Goal: Transaction & Acquisition: Purchase product/service

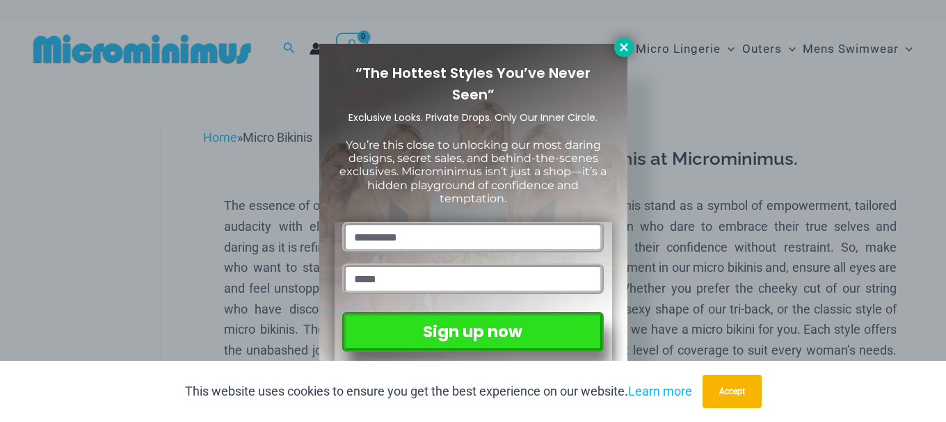
click at [621, 45] on icon at bounding box center [624, 47] width 8 height 8
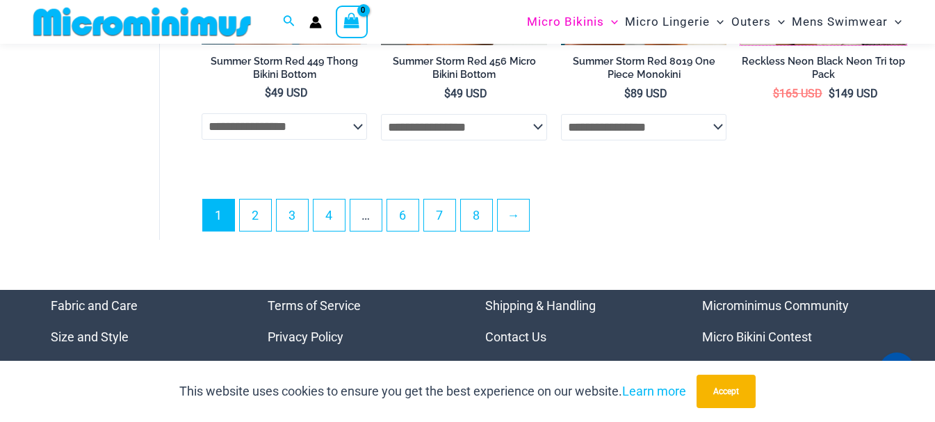
scroll to position [3534, 0]
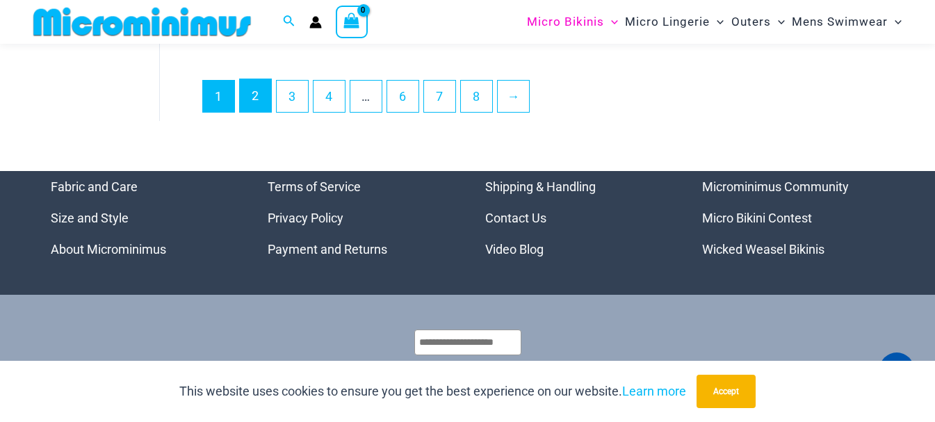
click at [254, 112] on link "2" at bounding box center [255, 95] width 31 height 33
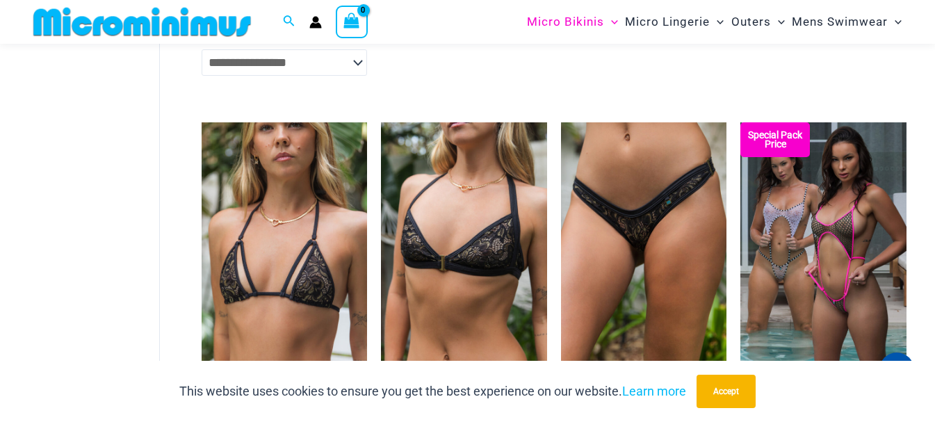
scroll to position [2762, 0]
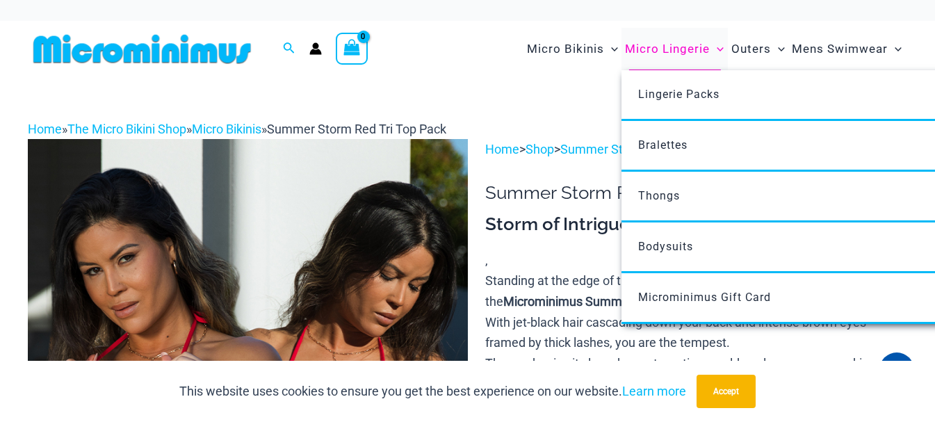
click at [662, 47] on span "Micro Lingerie" at bounding box center [667, 48] width 85 height 35
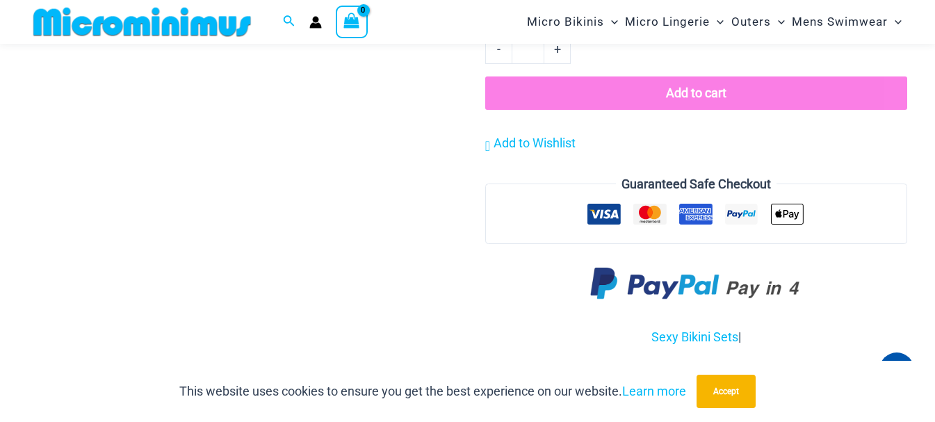
scroll to position [1655, 0]
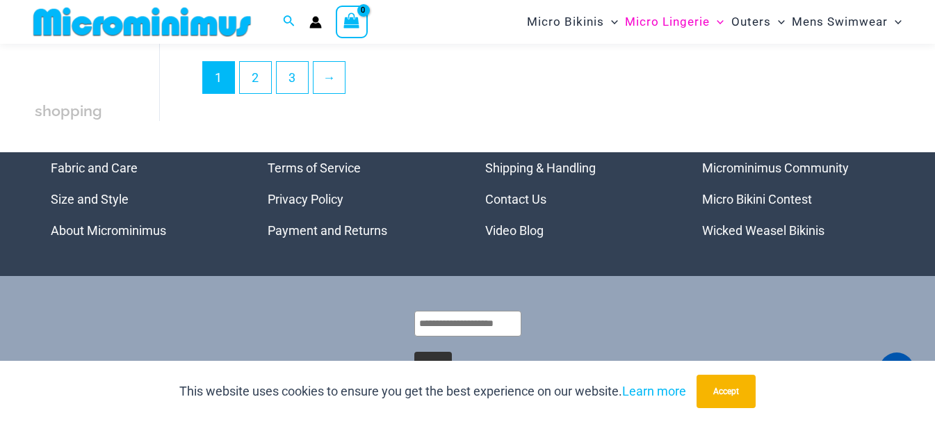
scroll to position [3326, 0]
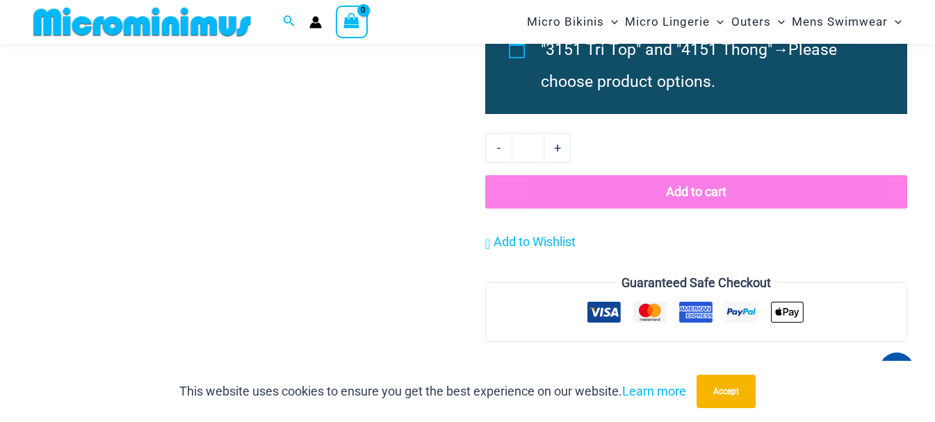
scroll to position [1661, 0]
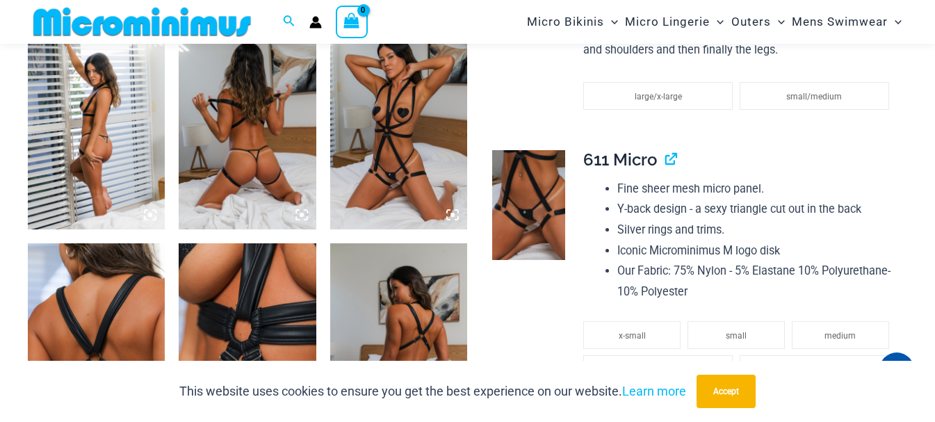
scroll to position [752, 0]
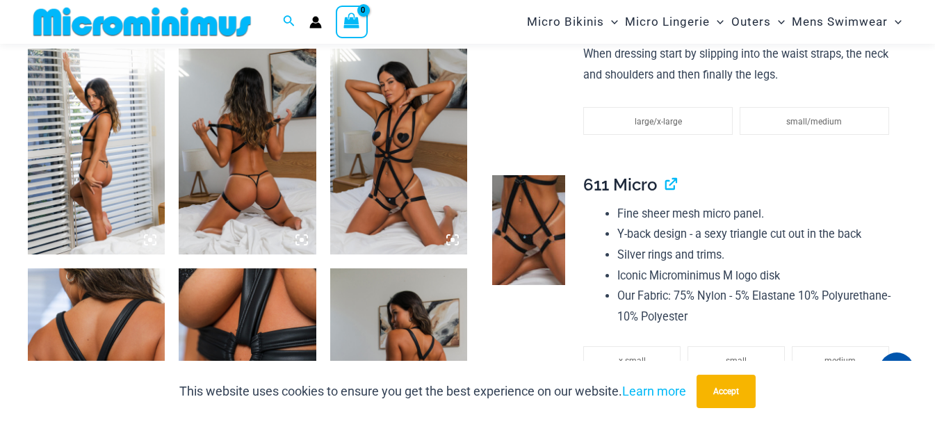
click at [212, 170] on img at bounding box center [247, 152] width 137 height 206
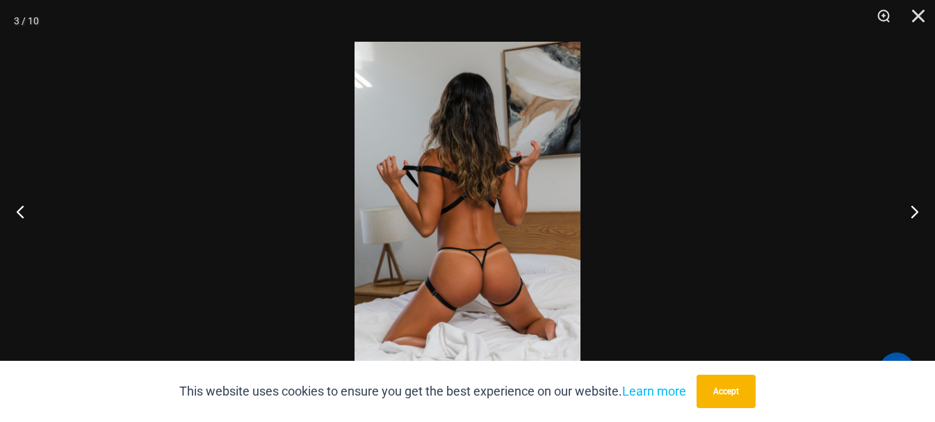
click at [455, 171] on img at bounding box center [468, 211] width 226 height 339
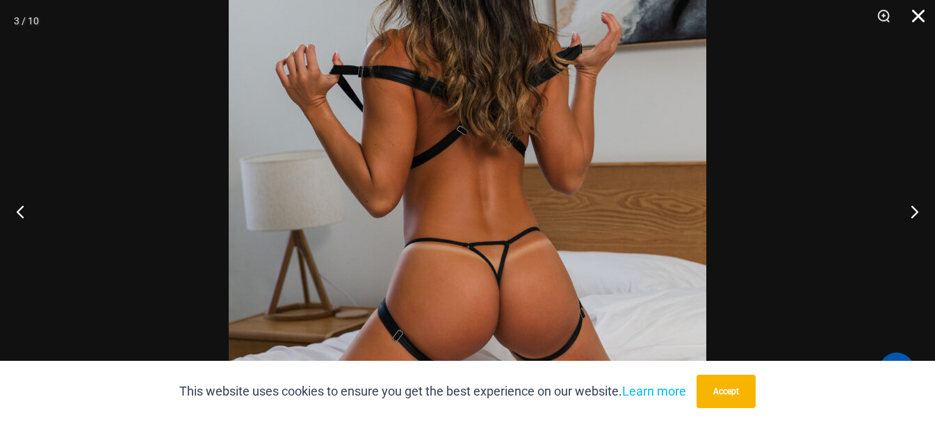
click at [916, 18] on button "Close" at bounding box center [913, 21] width 35 height 42
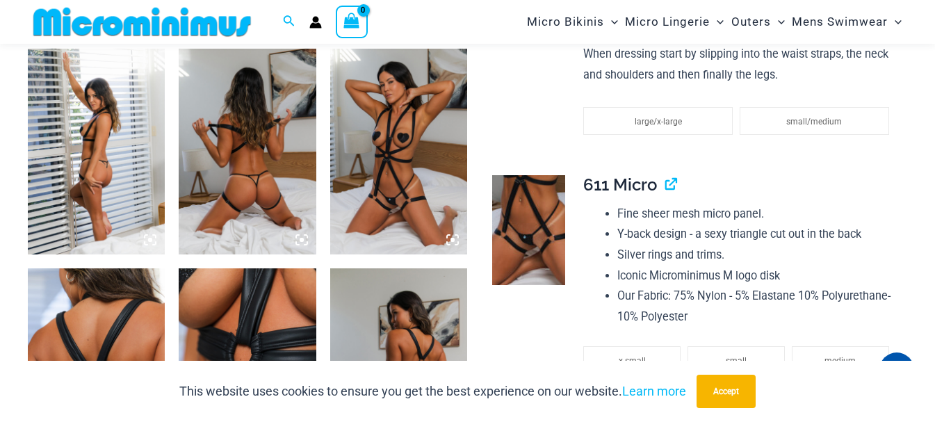
click at [412, 149] on img at bounding box center [398, 152] width 137 height 206
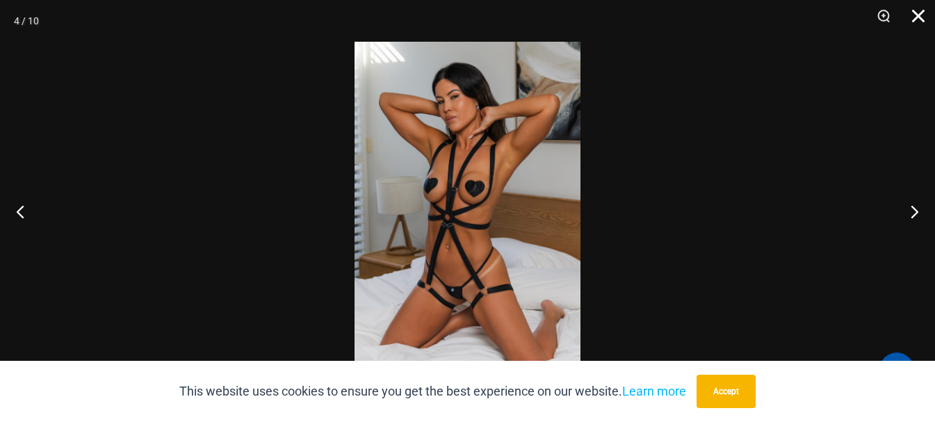
click at [920, 18] on button "Close" at bounding box center [913, 21] width 35 height 42
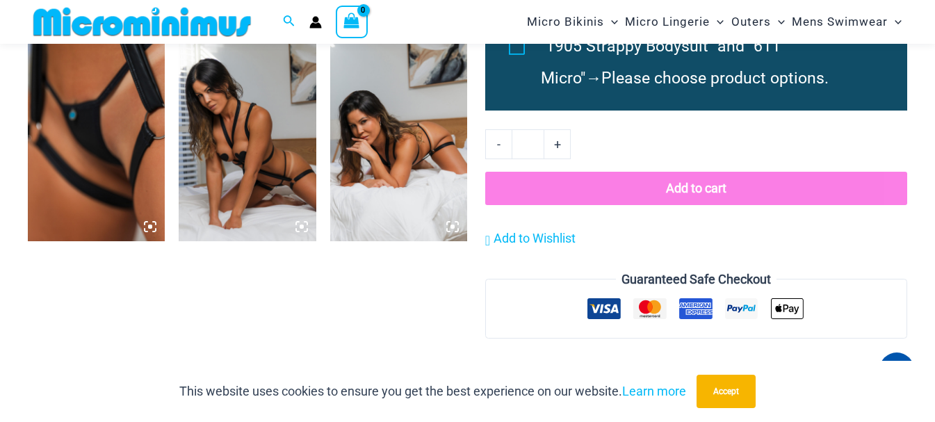
scroll to position [1238, 0]
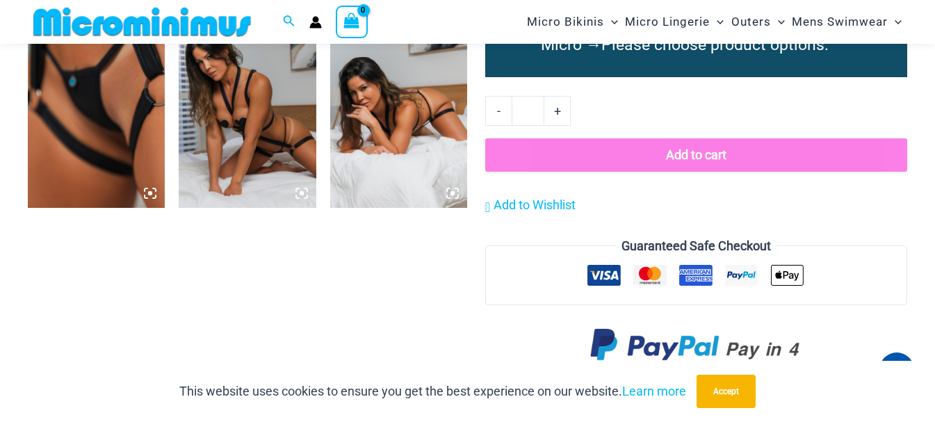
click at [385, 163] on img at bounding box center [398, 105] width 137 height 206
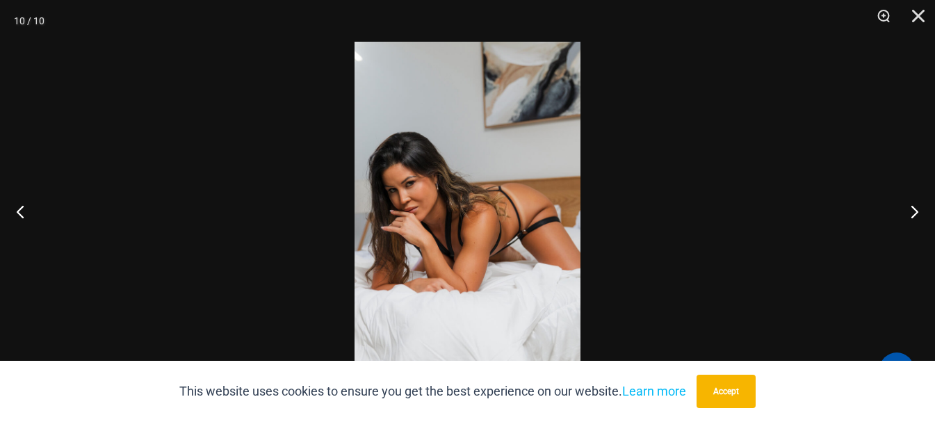
click at [385, 163] on img at bounding box center [468, 211] width 226 height 339
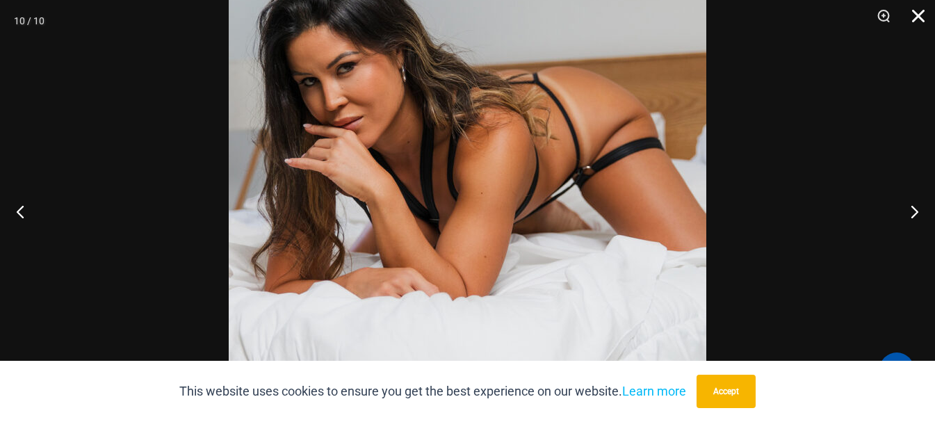
click at [915, 15] on button "Close" at bounding box center [913, 21] width 35 height 42
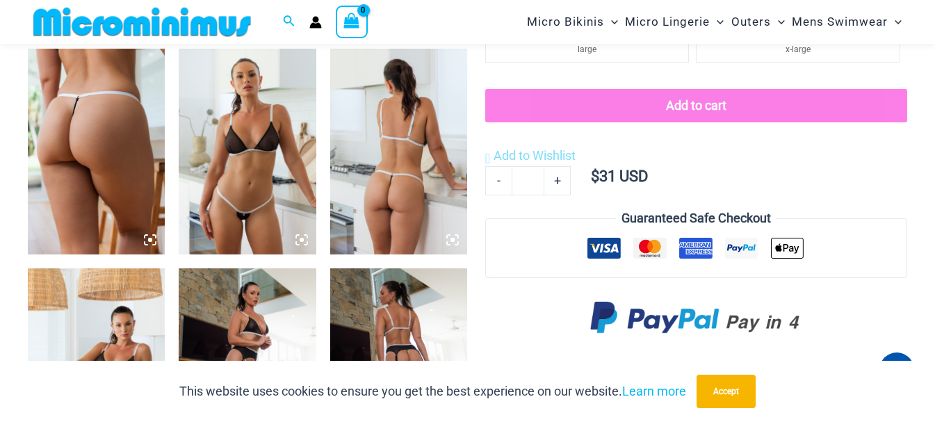
scroll to position [752, 0]
click at [107, 123] on img at bounding box center [96, 151] width 137 height 206
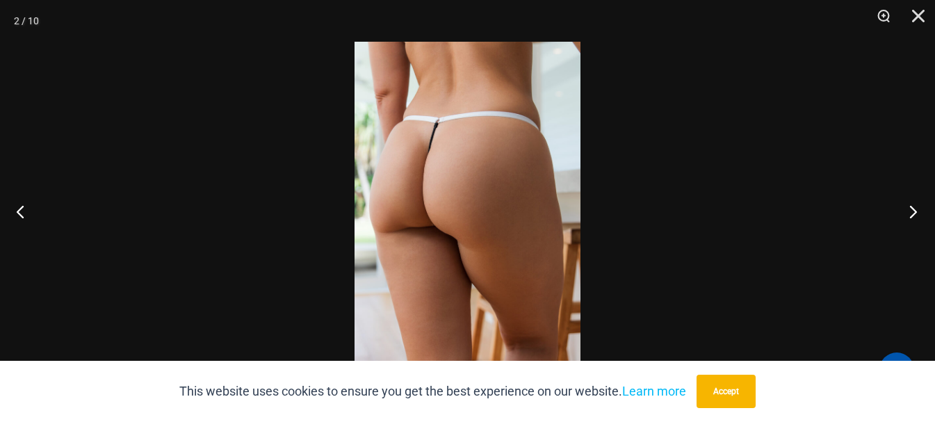
click at [910, 211] on button "Next" at bounding box center [909, 212] width 52 height 70
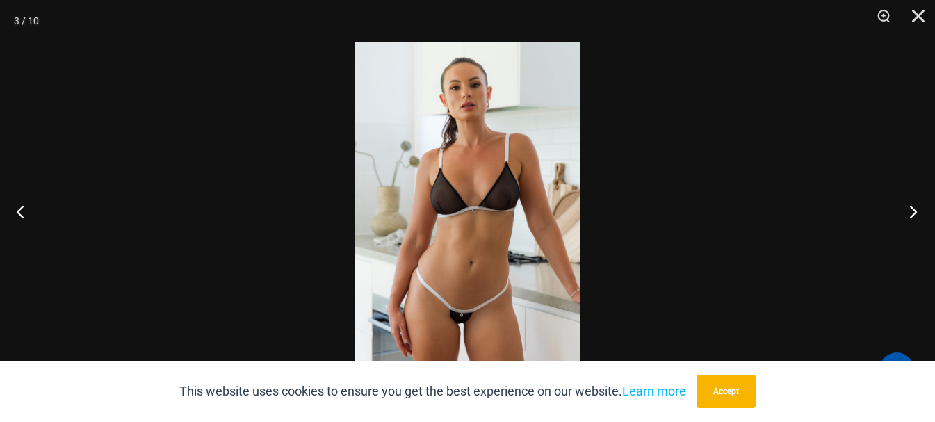
click at [911, 212] on button "Next" at bounding box center [909, 212] width 52 height 70
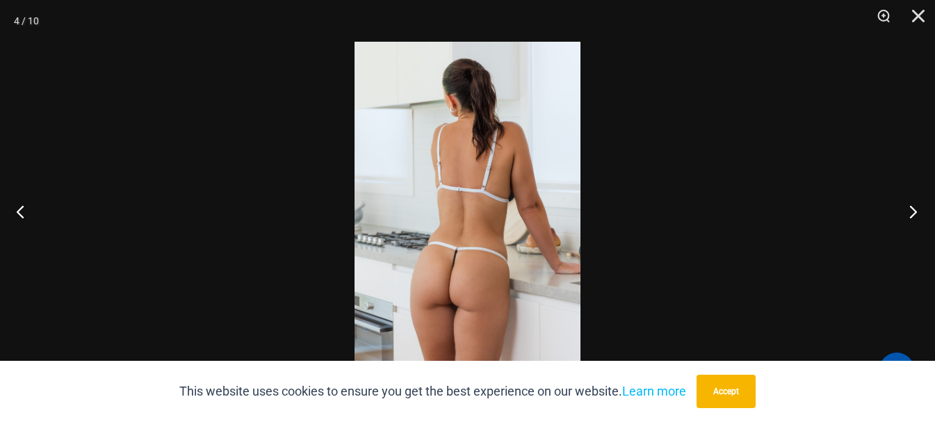
click at [917, 207] on button "Next" at bounding box center [909, 212] width 52 height 70
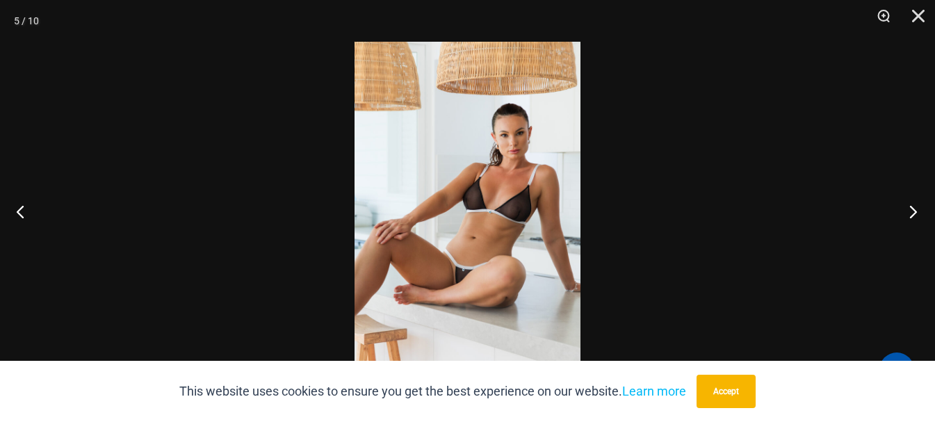
click at [912, 213] on button "Next" at bounding box center [909, 212] width 52 height 70
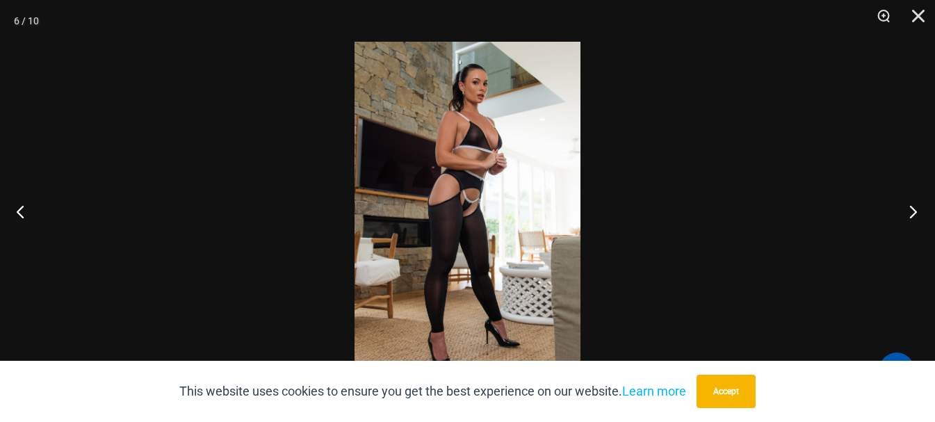
click at [912, 213] on button "Next" at bounding box center [909, 212] width 52 height 70
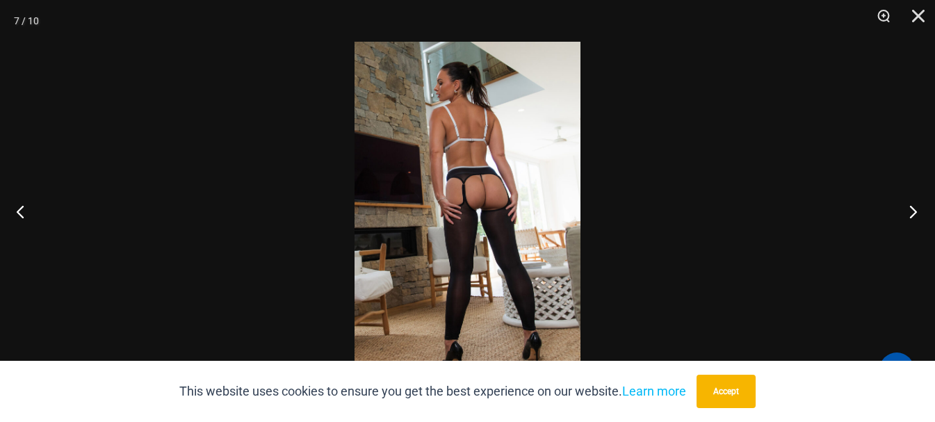
click at [912, 213] on button "Next" at bounding box center [909, 212] width 52 height 70
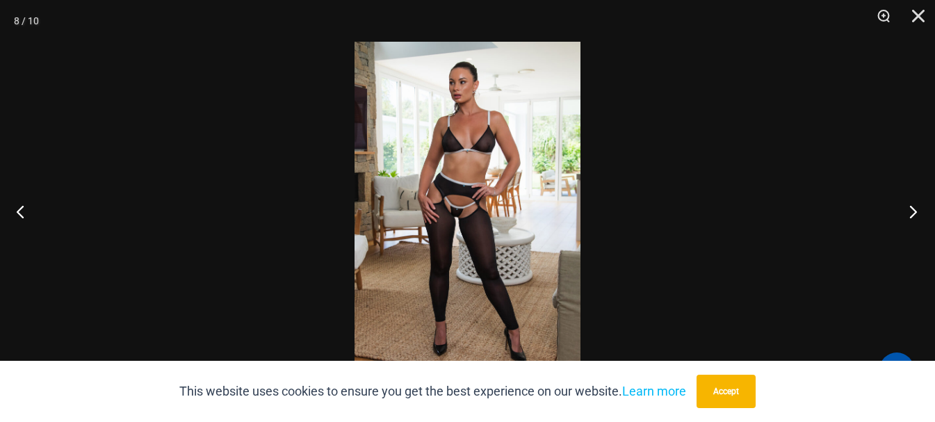
click at [912, 211] on button "Next" at bounding box center [909, 212] width 52 height 70
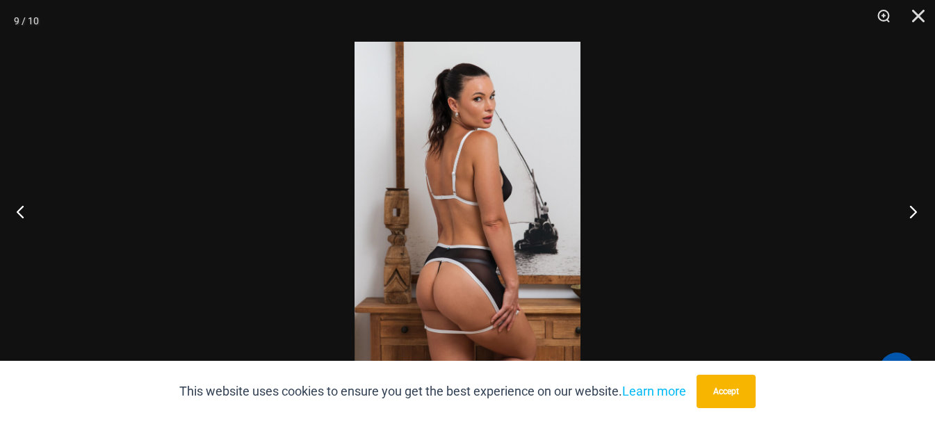
click at [912, 211] on button "Next" at bounding box center [909, 212] width 52 height 70
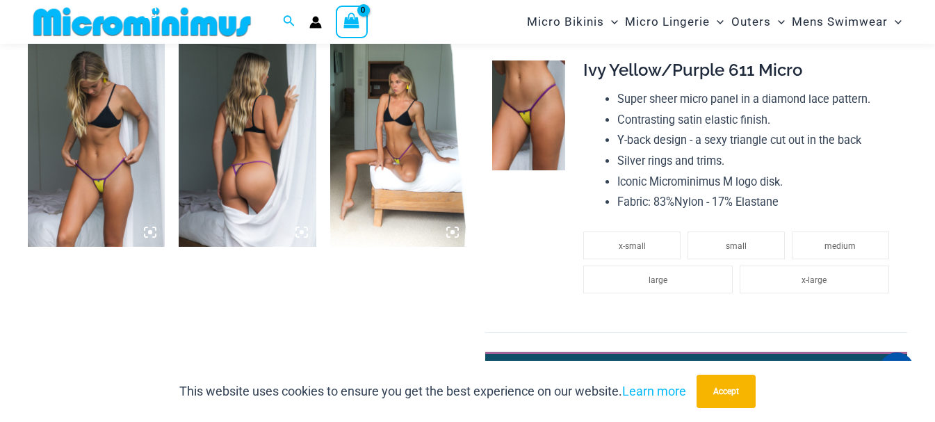
scroll to position [1656, 0]
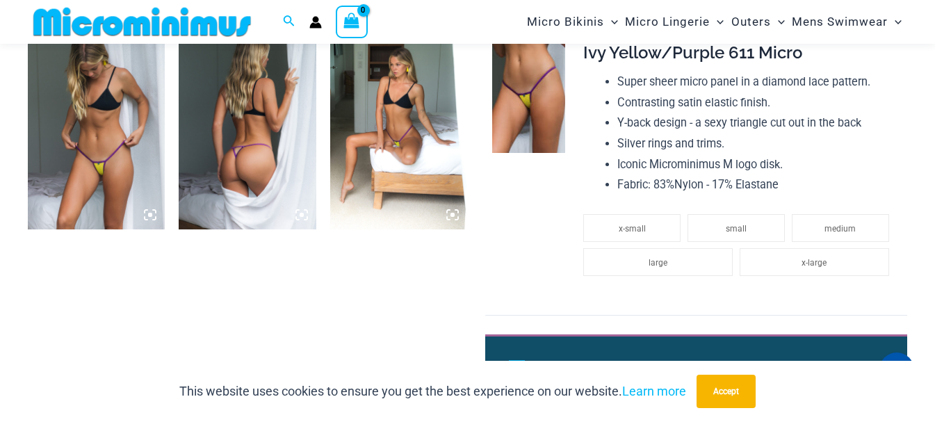
drag, startPoint x: 342, startPoint y: 86, endPoint x: 234, endPoint y: 92, distance: 108.6
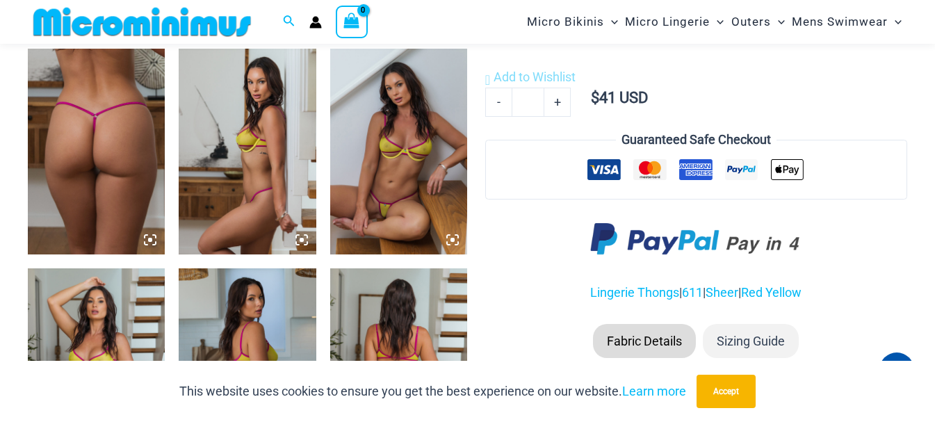
scroll to position [752, 0]
click at [395, 202] on img at bounding box center [398, 151] width 137 height 206
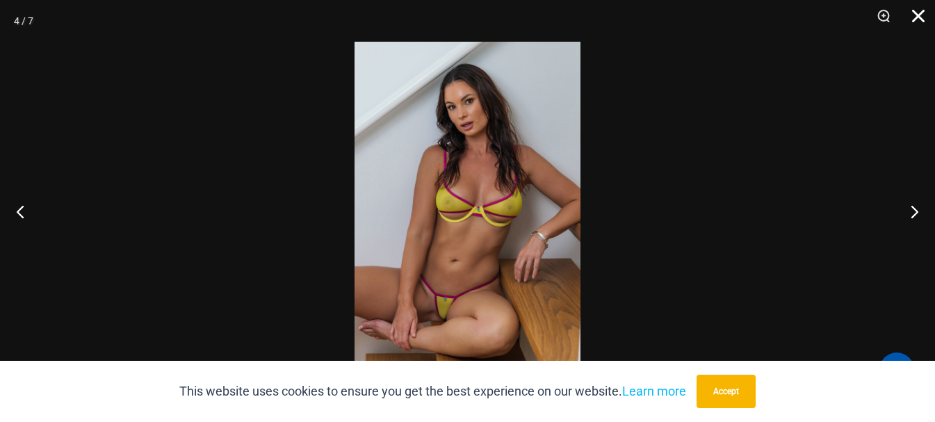
click at [916, 17] on button "Close" at bounding box center [913, 21] width 35 height 42
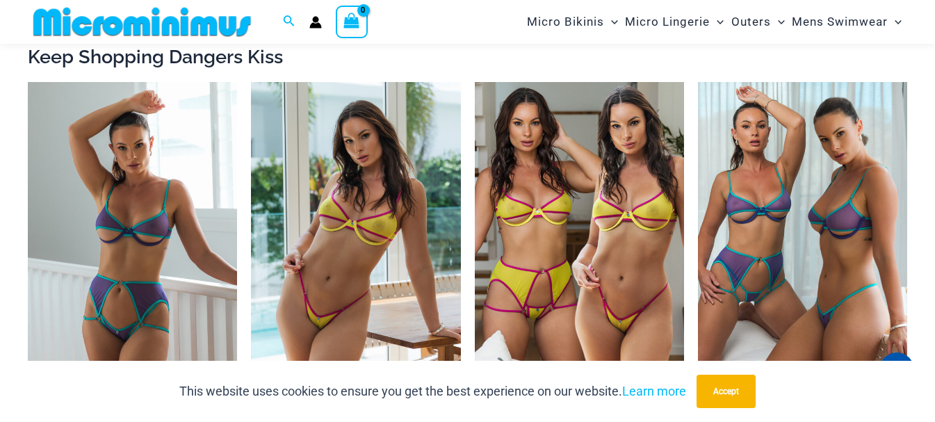
scroll to position [1309, 0]
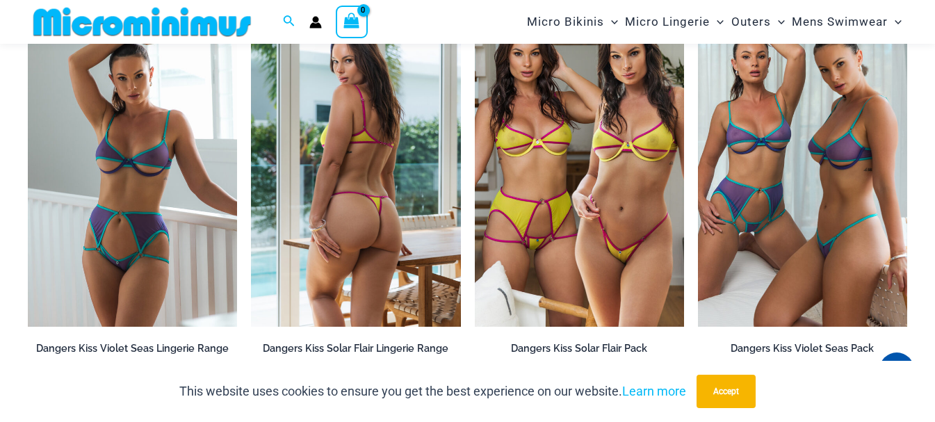
click at [352, 177] on img at bounding box center [355, 170] width 209 height 314
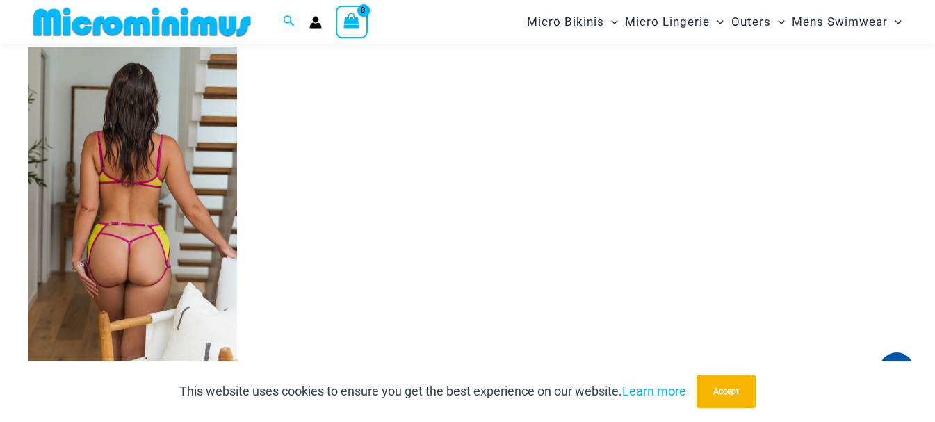
scroll to position [1795, 0]
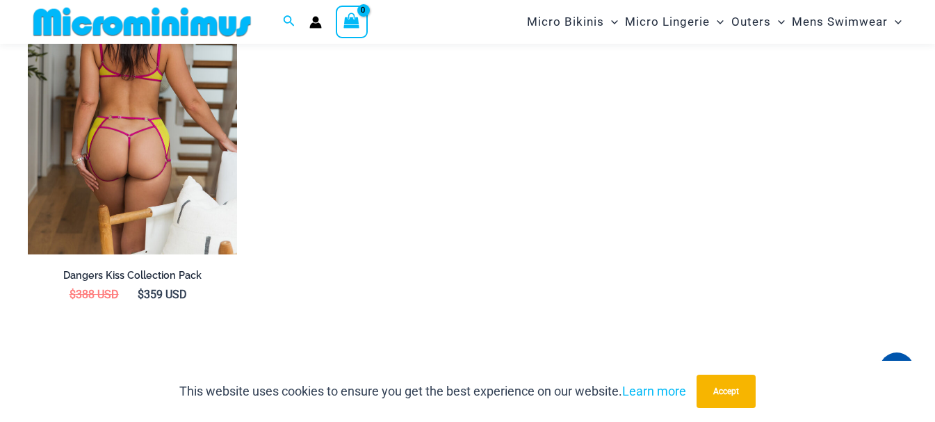
click at [140, 145] on img at bounding box center [132, 97] width 209 height 314
